Goal: Transaction & Acquisition: Purchase product/service

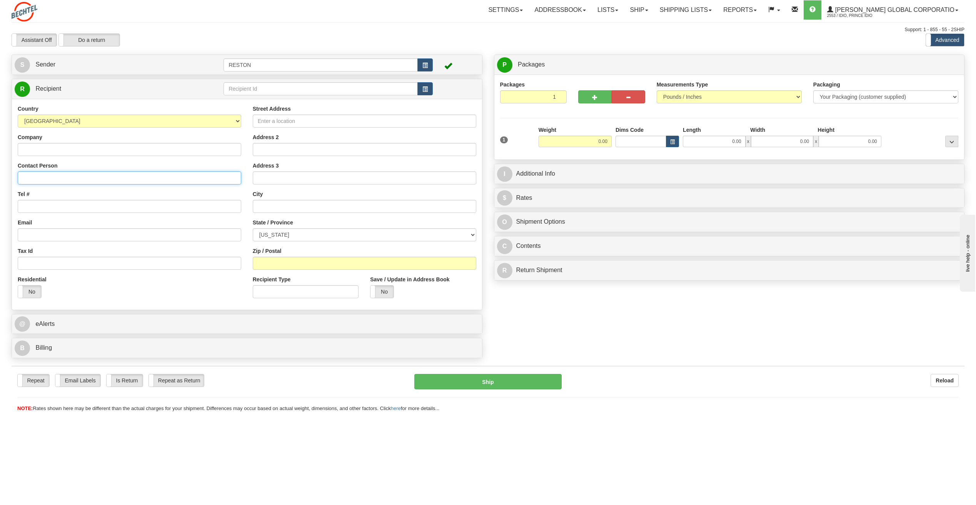
click at [40, 180] on input "Contact Person" at bounding box center [129, 178] width 223 height 13
paste input "[PERSON_NAME]"
type input "[PERSON_NAME]"
paste input "7039669048"
type input "7039669048"
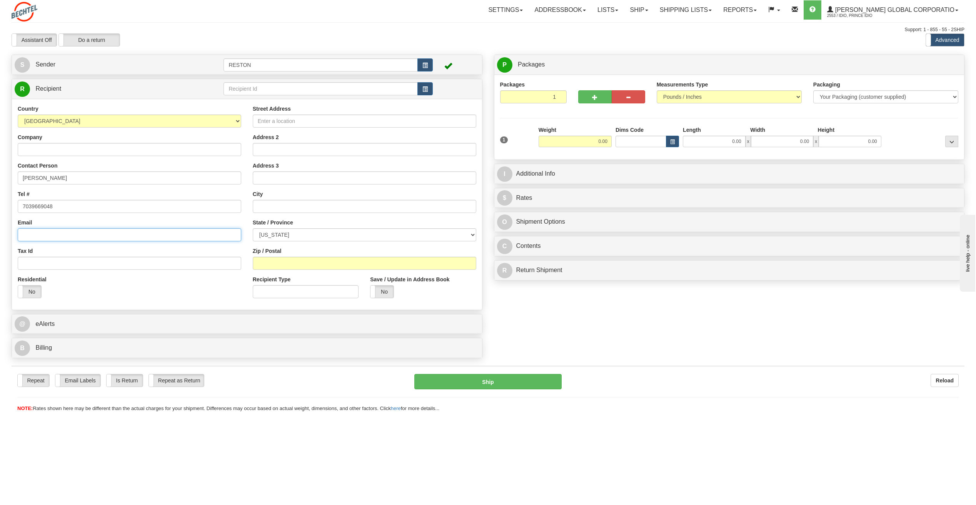
click at [48, 235] on input "Email" at bounding box center [129, 234] width 223 height 13
click at [37, 232] on input "Email" at bounding box center [129, 234] width 223 height 13
paste input "[EMAIL_ADDRESS][PERSON_NAME][DOMAIN_NAME]"
type input "[EMAIL_ADDRESS][PERSON_NAME][DOMAIN_NAME]"
click at [27, 291] on label "No" at bounding box center [29, 292] width 23 height 12
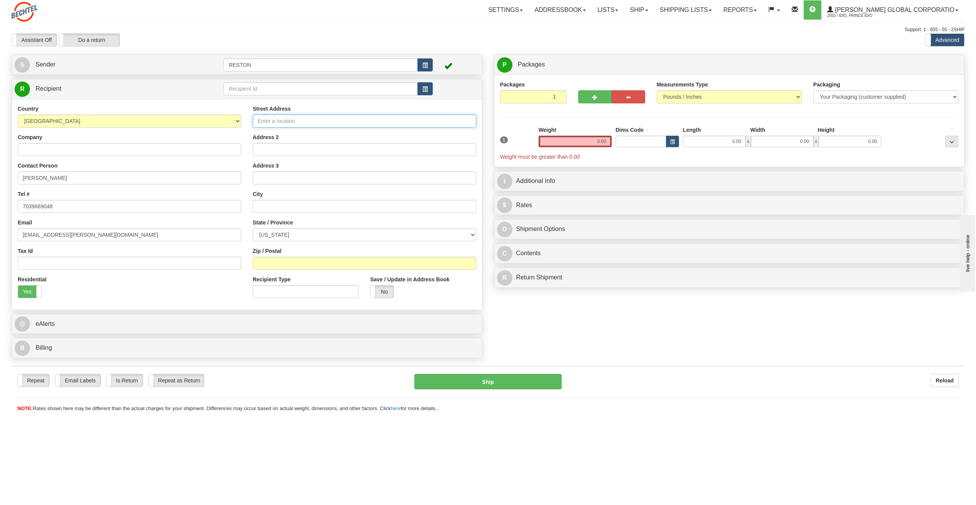
paste input "[STREET_ADDRESS],"
type input "5980 Twin branch court"
click at [263, 205] on input "text" at bounding box center [364, 206] width 223 height 13
paste input "Haymarket"
type input "Haymarket"
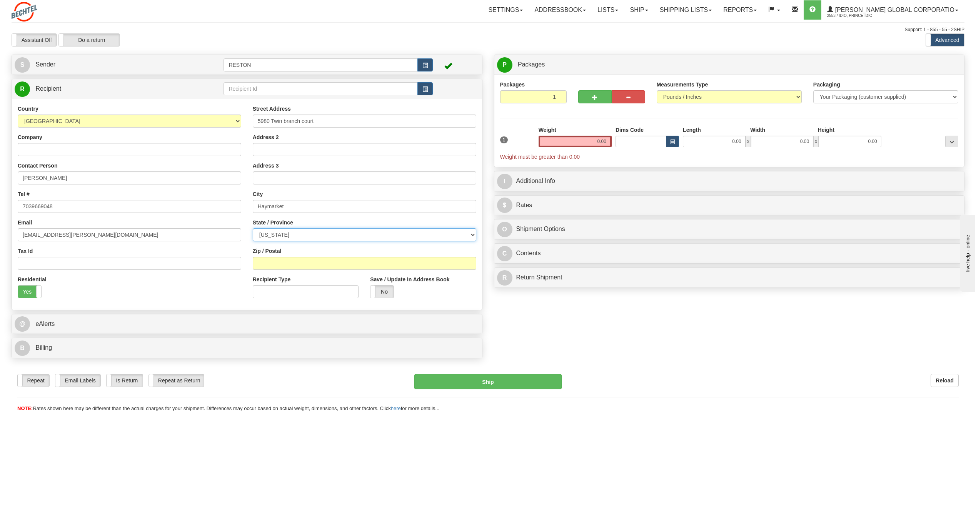
click at [276, 237] on select "[US_STATE] [US_STATE] [US_STATE] [US_STATE] Armed Forces America Armed Forces E…" at bounding box center [364, 234] width 223 height 13
select select "VA"
click at [253, 228] on select "[US_STATE] [US_STATE] [US_STATE] [US_STATE] Armed Forces America Armed Forces E…" at bounding box center [364, 234] width 223 height 13
paste input "20169"
click at [260, 264] on input "20169" at bounding box center [364, 263] width 223 height 13
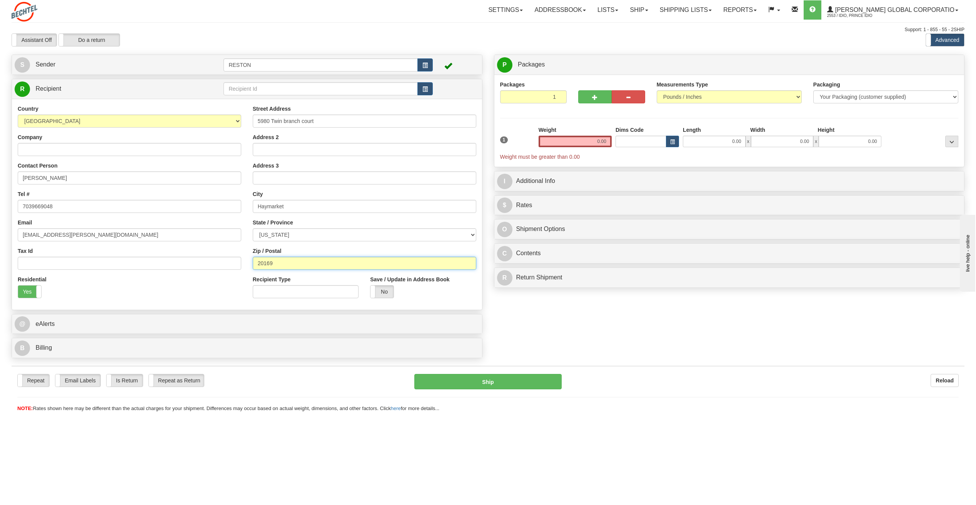
type input "20169"
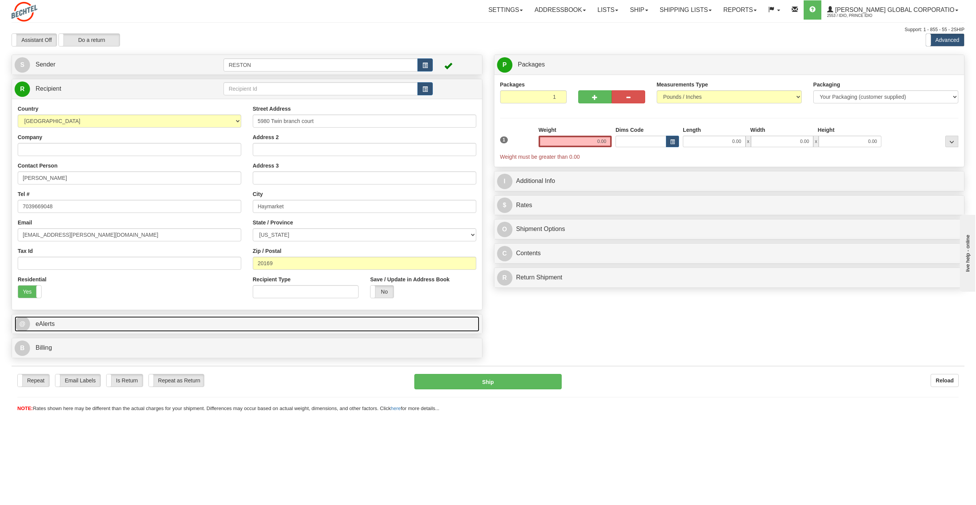
click at [63, 327] on link "@ eAlerts" at bounding box center [247, 325] width 465 height 16
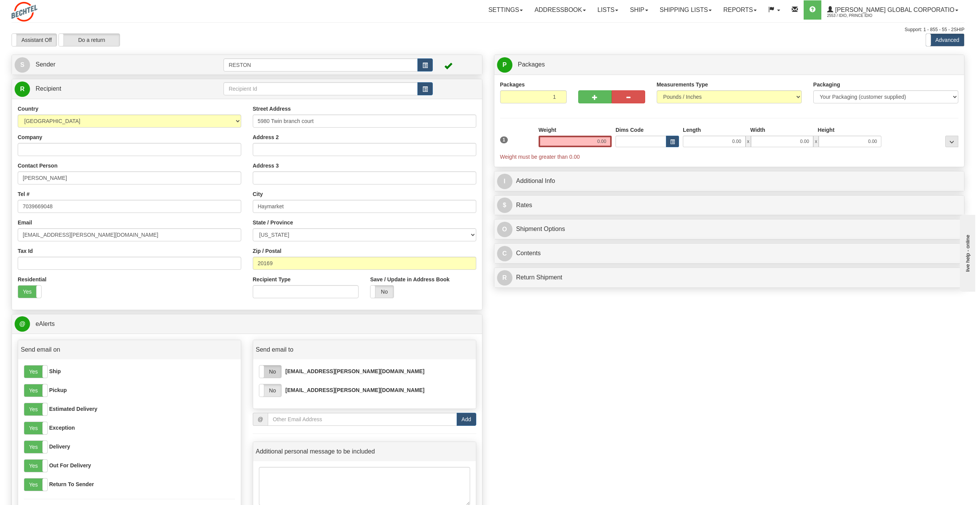
click at [267, 371] on label "No" at bounding box center [270, 372] width 22 height 12
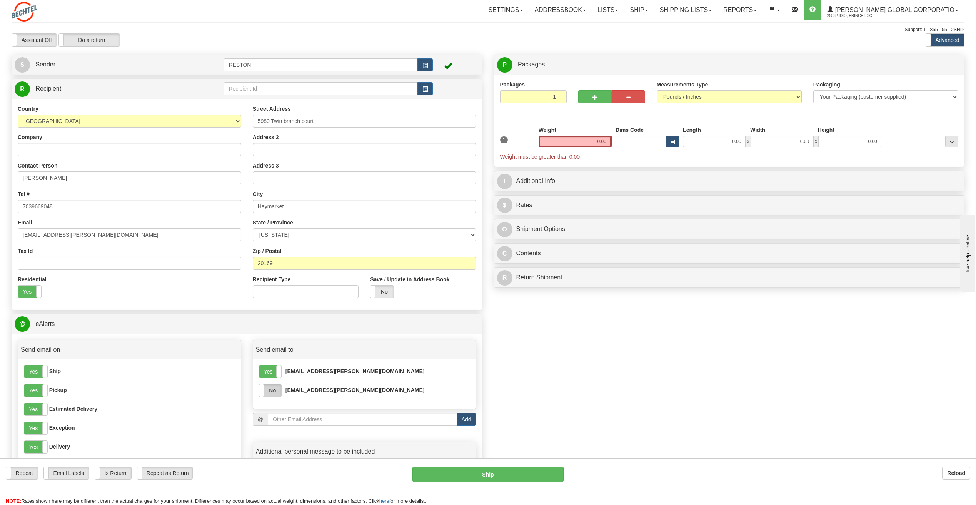
click at [273, 392] on label "No" at bounding box center [270, 391] width 22 height 12
click at [578, 142] on input "0.00" at bounding box center [575, 142] width 73 height 12
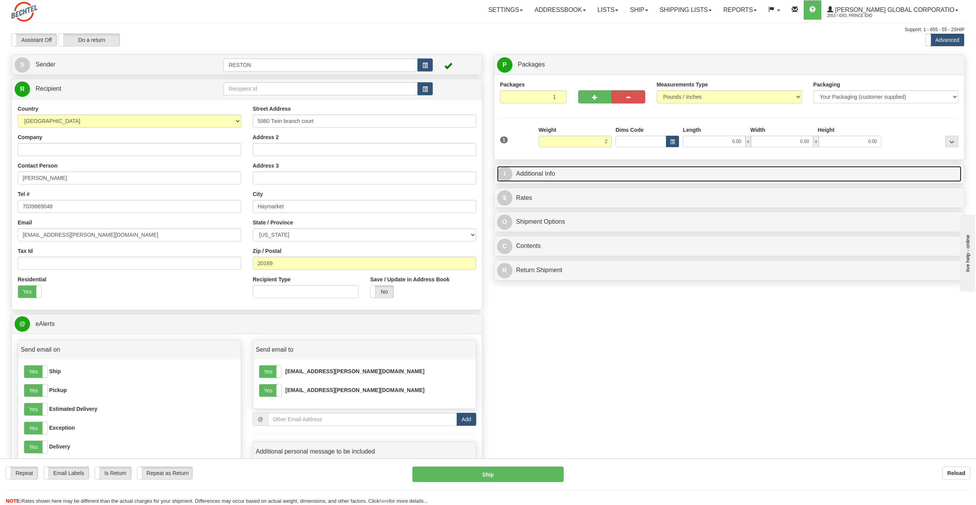
type input "2.00"
click at [632, 173] on link "I Additional Info" at bounding box center [729, 174] width 465 height 16
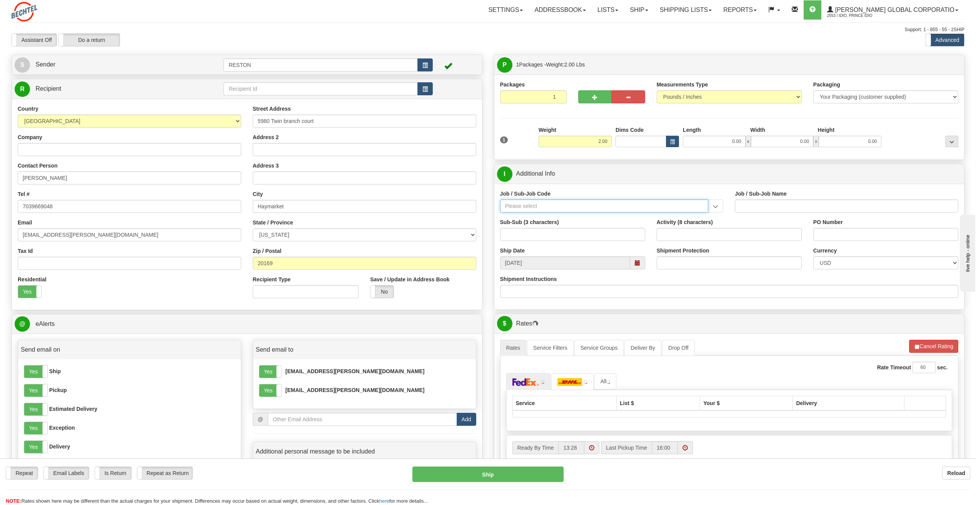
paste input "26660-120"
type input "26660-120"
click at [528, 217] on div "26660-120" at bounding box center [602, 218] width 201 height 8
type input "MAMMOTH SOUTH SOLAR PROJECT TSA - HOME OFFICE RES"
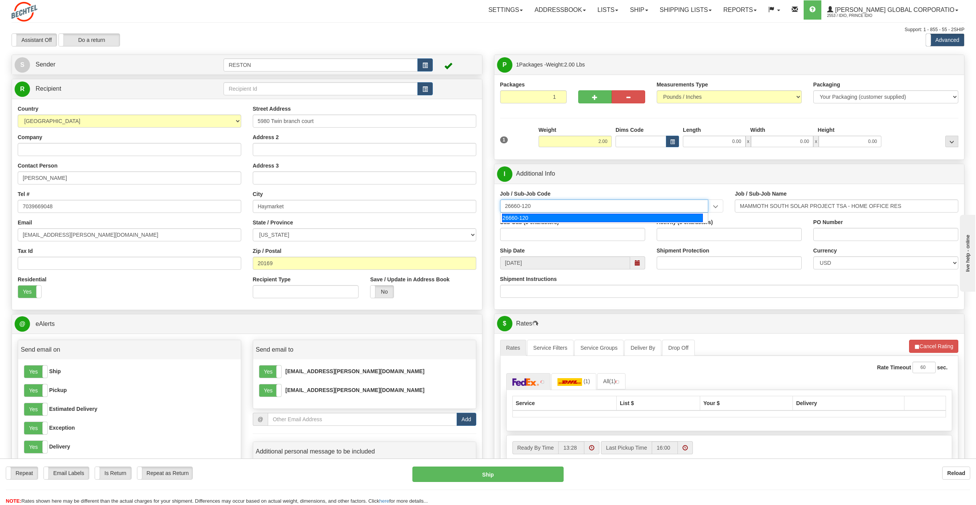
type input "26660-120"
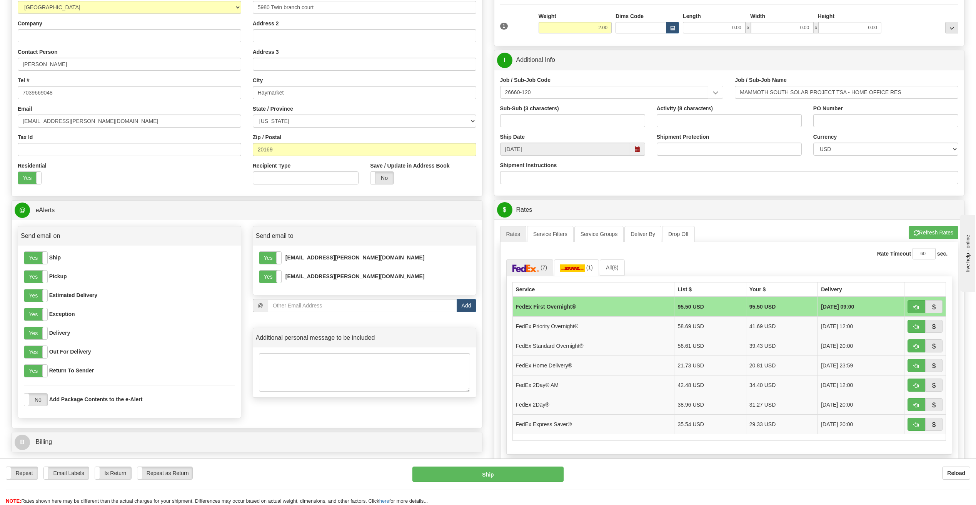
scroll to position [115, 0]
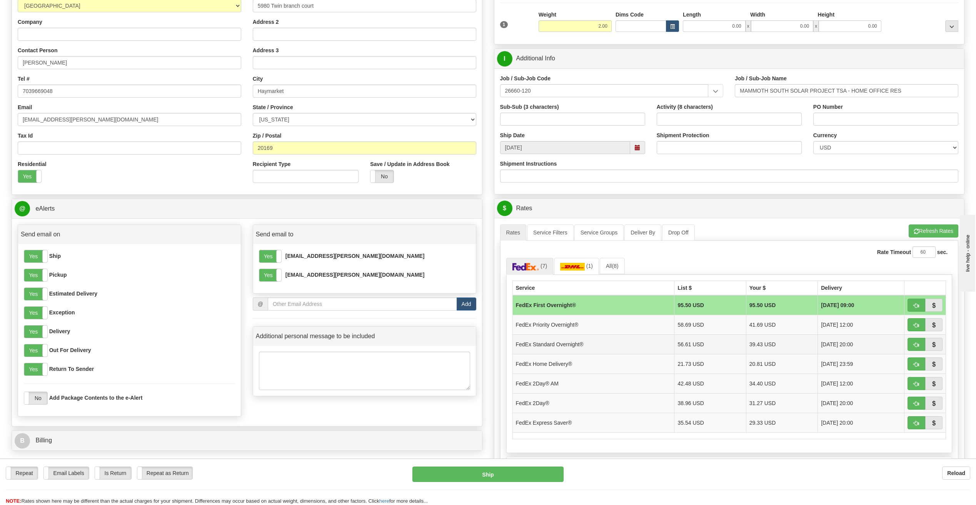
click at [564, 348] on td "FedEx Standard Overnight®" at bounding box center [593, 345] width 162 height 20
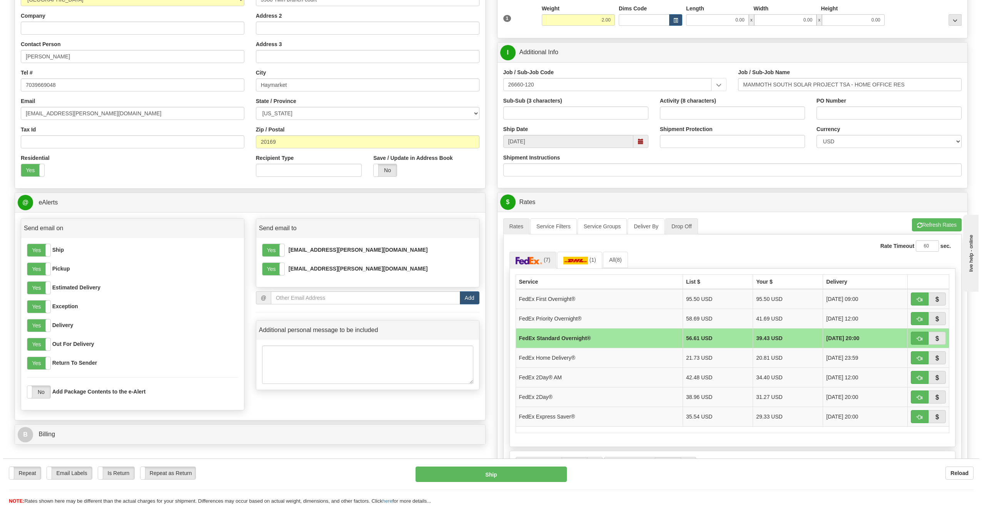
scroll to position [269, 0]
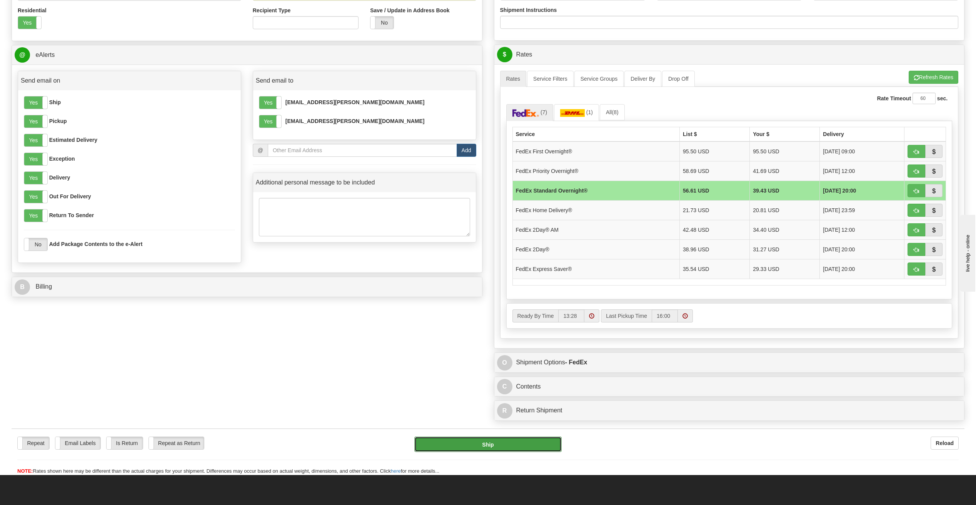
click at [466, 449] on button "Ship" at bounding box center [487, 444] width 147 height 15
type input "05"
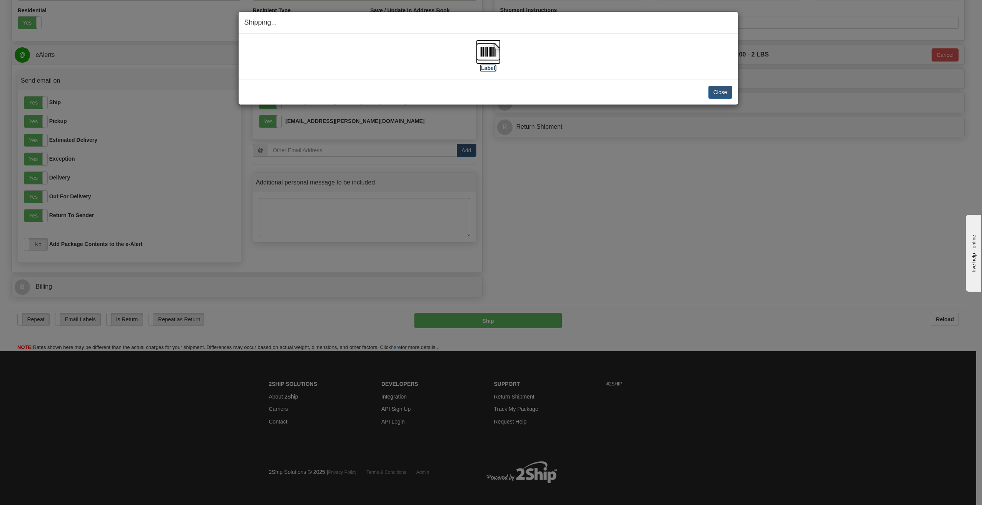
click at [485, 70] on label "[Label]" at bounding box center [488, 68] width 18 height 8
